Goal: Book appointment/travel/reservation

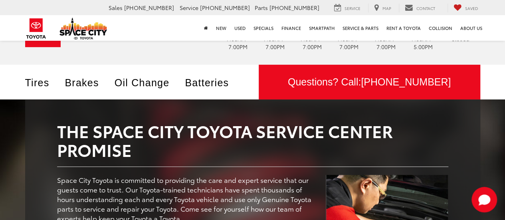
scroll to position [40, 0]
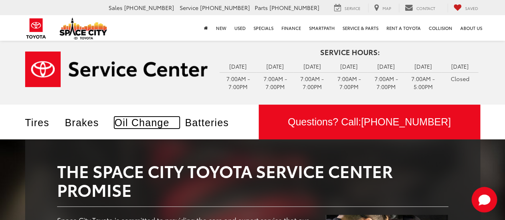
click at [142, 124] on link "Oil Change" at bounding box center [146, 122] width 65 height 11
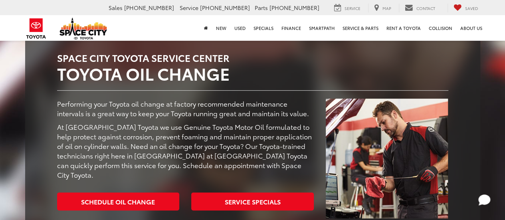
scroll to position [160, 0]
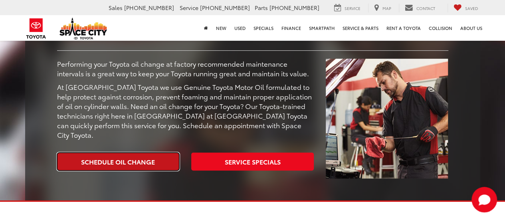
click at [122, 152] on link "Schedule Oil Change" at bounding box center [118, 161] width 122 height 18
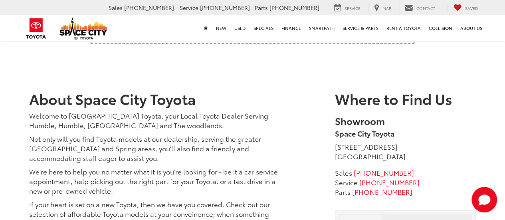
scroll to position [1316, 0]
